Goal: Task Accomplishment & Management: Complete application form

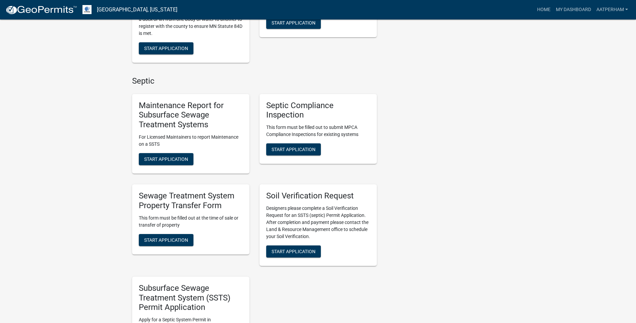
scroll to position [369, 0]
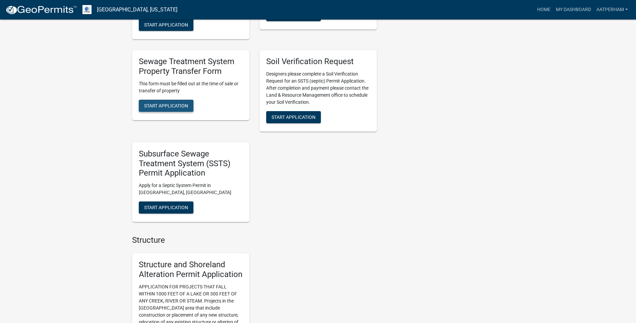
click at [174, 103] on span "Start Application" at bounding box center [166, 105] width 44 height 5
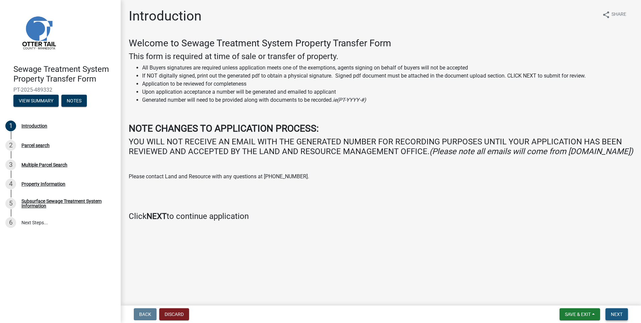
click at [613, 310] on button "Next" at bounding box center [617, 314] width 22 height 12
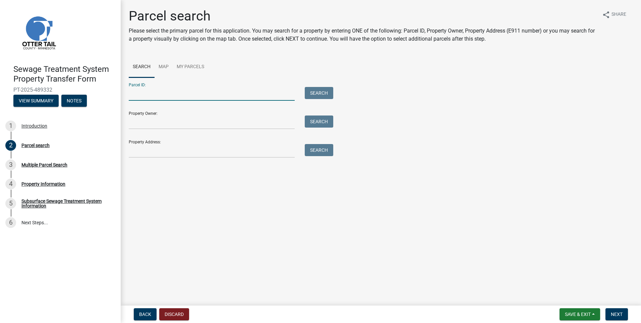
click at [180, 92] on input "Parcel ID:" at bounding box center [212, 94] width 166 height 14
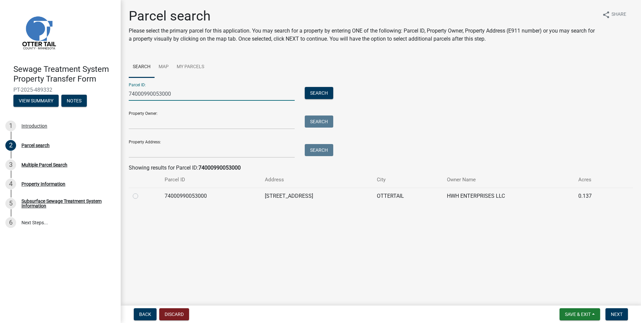
type input "74000990053000"
click at [141, 193] on div at bounding box center [145, 196] width 24 height 8
click at [141, 192] on label at bounding box center [141, 192] width 0 height 0
click at [141, 196] on input "radio" at bounding box center [143, 194] width 4 height 4
radio input "true"
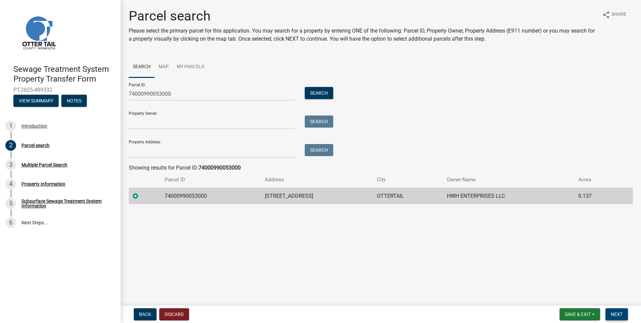
click at [618, 313] on span "Next" at bounding box center [617, 313] width 12 height 5
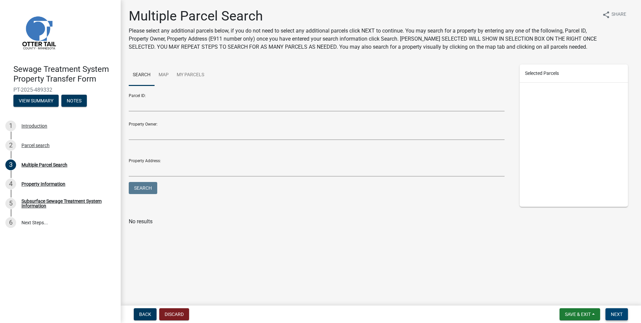
click at [622, 313] on span "Next" at bounding box center [617, 313] width 12 height 5
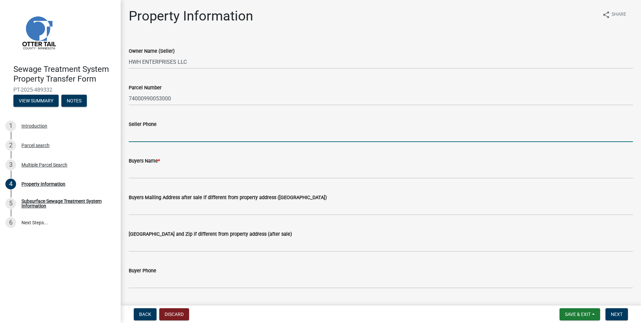
click at [160, 138] on input "Seller Phone" at bounding box center [381, 135] width 504 height 14
type input "[PHONE_NUMBER]"
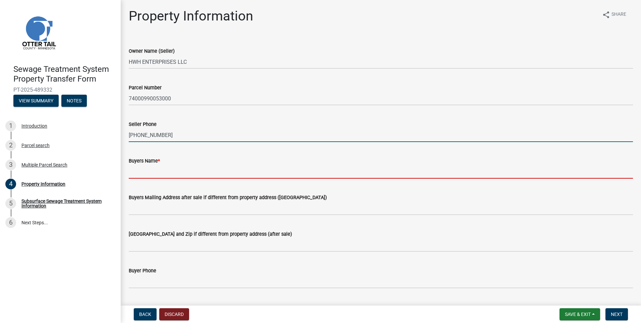
click at [144, 168] on input "Buyers Name *" at bounding box center [381, 172] width 504 height 14
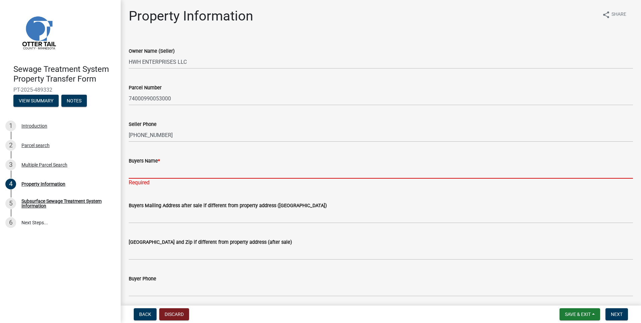
click at [171, 174] on input "Buyers Name *" at bounding box center [381, 172] width 504 height 14
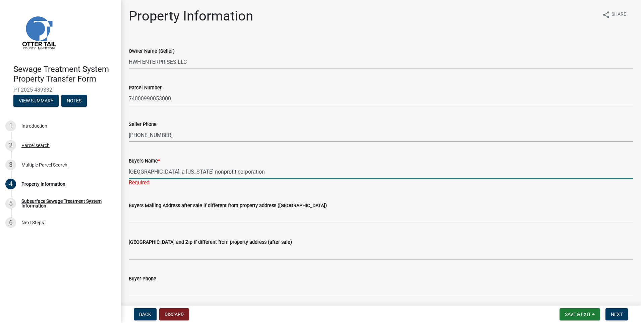
type input "[GEOGRAPHIC_DATA], a [US_STATE] nonprofit corporation"
click at [142, 223] on wm-data-entity-input-list "Owner Name (Seller) HWH ENTERPRISES LLC Parcel Number 74000990053000 Seller Pho…" at bounding box center [381, 303] width 504 height 530
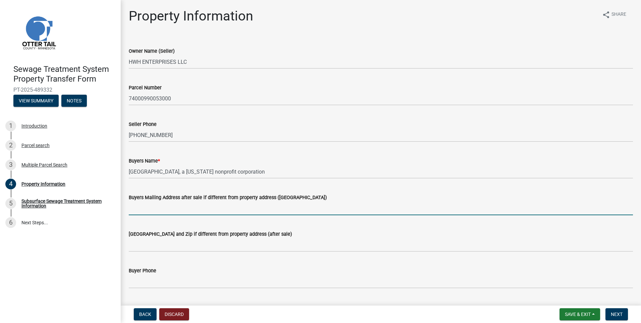
click at [147, 213] on input "Buyers Mailing Address after sale if different from property address ([GEOGRAPH…" at bounding box center [381, 208] width 504 height 14
type input "[STREET_ADDRESS]"
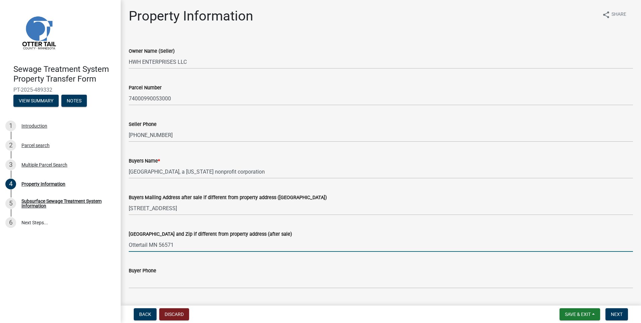
type input "Ottertail MN 56571"
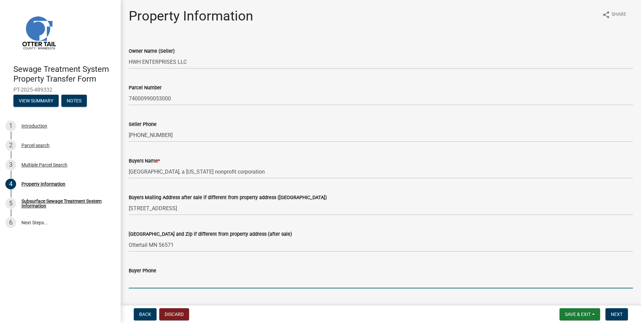
click at [149, 283] on input "Buyer Phone" at bounding box center [381, 281] width 504 height 14
click at [138, 279] on input "Buyer Phone" at bounding box center [381, 281] width 504 height 14
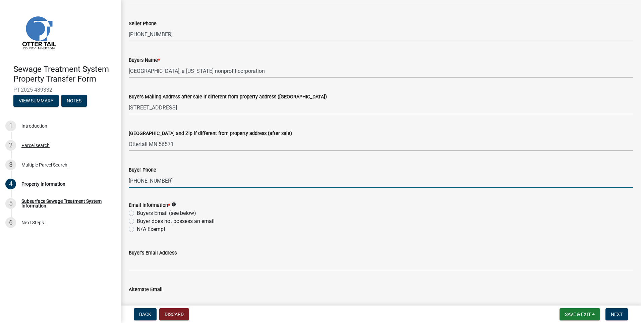
type input "[PHONE_NUMBER]"
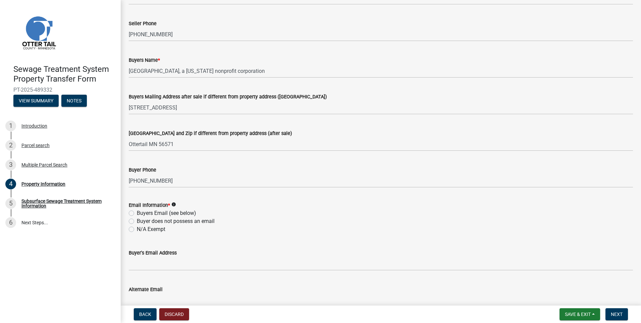
click at [137, 212] on label "Buyers Email (see below)" at bounding box center [166, 213] width 59 height 8
click at [137, 212] on input "Buyers Email (see below)" at bounding box center [139, 211] width 4 height 4
radio input "true"
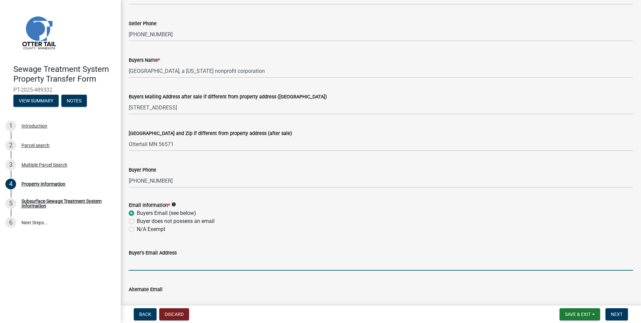
click at [145, 267] on input "Buyer's Email Address" at bounding box center [381, 264] width 504 height 14
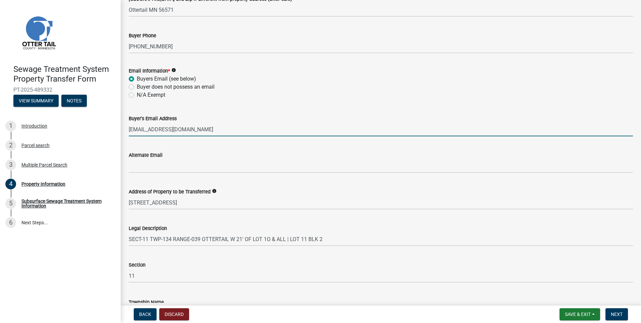
scroll to position [283, 0]
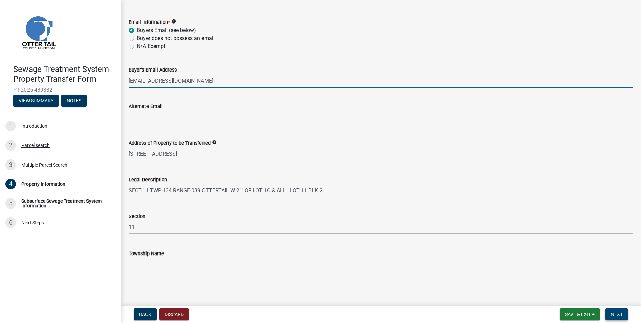
type input "[EMAIL_ADDRESS][DOMAIN_NAME]"
click at [613, 315] on span "Next" at bounding box center [617, 313] width 12 height 5
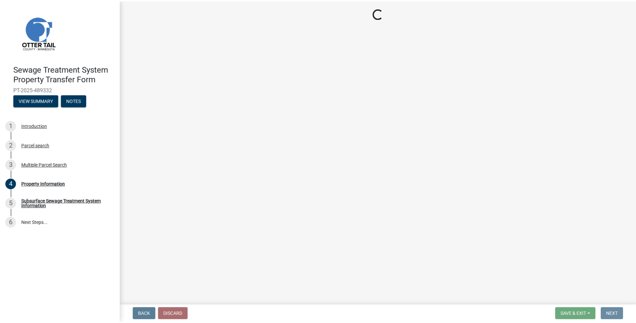
scroll to position [0, 0]
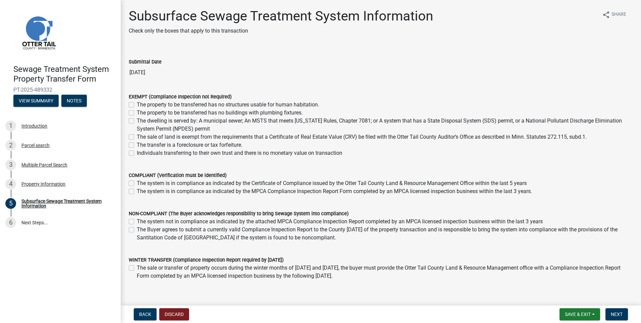
click at [137, 229] on label "The Buyer agrees to submit a currently valid Compliance Inspection Report to th…" at bounding box center [385, 233] width 496 height 16
click at [137, 229] on input "The Buyer agrees to submit a currently valid Compliance Inspection Report to th…" at bounding box center [139, 227] width 4 height 4
checkbox input "true"
checkbox input "false"
checkbox input "true"
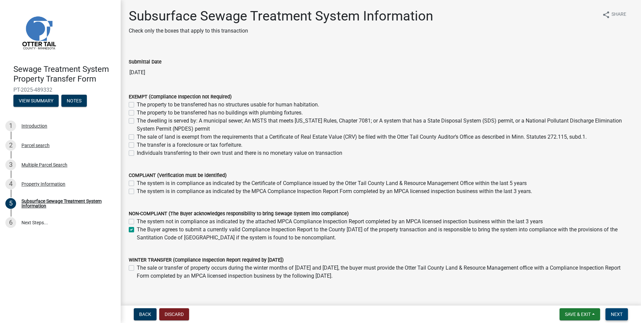
click at [618, 314] on span "Next" at bounding box center [617, 313] width 12 height 5
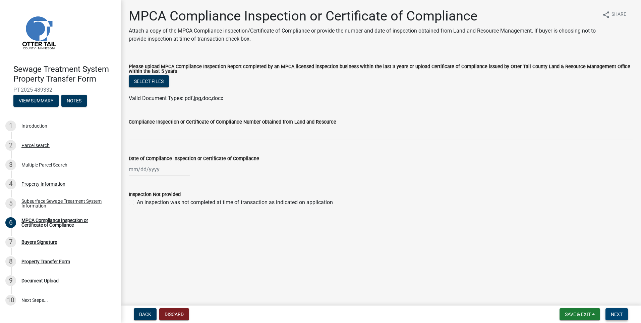
click at [614, 310] on button "Next" at bounding box center [617, 314] width 22 height 12
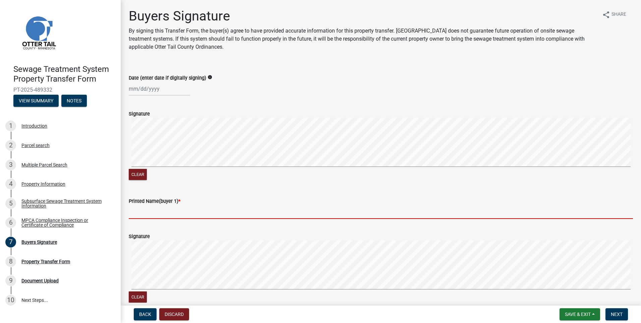
click at [149, 210] on input "Printed Name(buyer 1) *" at bounding box center [381, 212] width 504 height 14
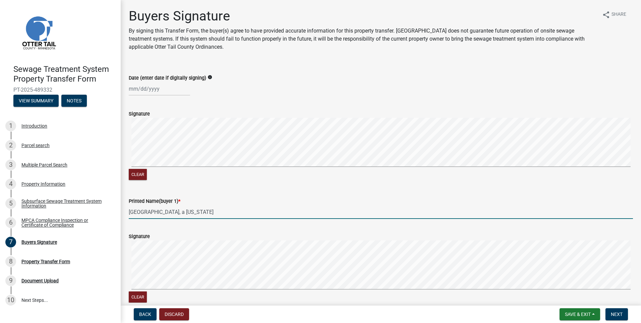
click at [241, 213] on input "[GEOGRAPHIC_DATA], a [US_STATE]" at bounding box center [381, 212] width 504 height 14
type input "[GEOGRAPHIC_DATA], a [US_STATE] nonprofit corporation"
click at [616, 313] on span "Next" at bounding box center [617, 313] width 12 height 5
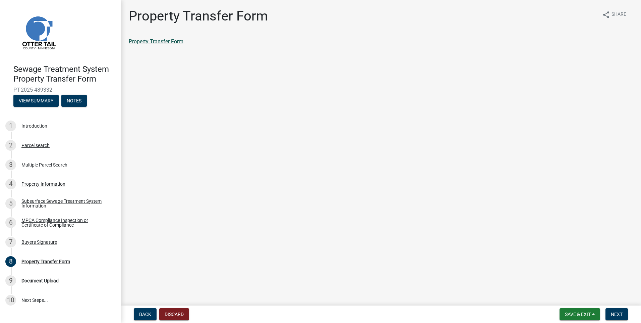
click at [178, 44] on link "Property Transfer Form" at bounding box center [156, 41] width 55 height 6
click at [590, 313] on span "Save & Exit" at bounding box center [578, 313] width 26 height 5
click at [566, 299] on button "Save & Exit" at bounding box center [574, 296] width 54 height 16
